Goal: Task Accomplishment & Management: Manage account settings

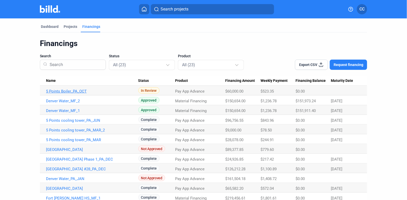
click at [93, 90] on link "5 Points Boiler_PA_OCT" at bounding box center [92, 91] width 92 height 5
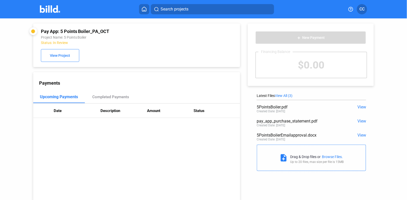
click at [133, 155] on div "Payments Upcoming Payments Completed Payments Date Description Amount Status" at bounding box center [136, 136] width 207 height 128
